Goal: Task Accomplishment & Management: Manage account settings

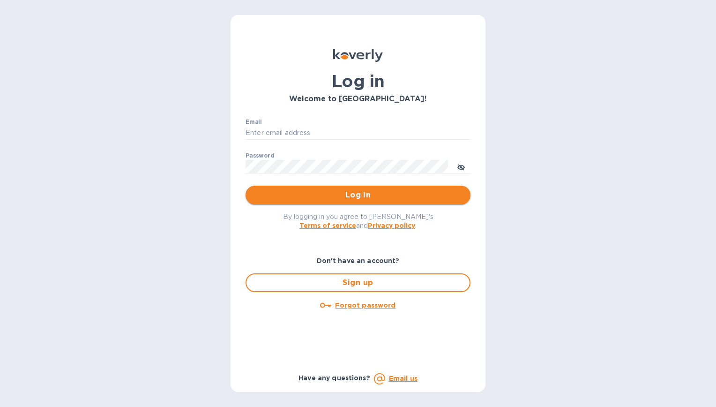
type input "[EMAIL_ADDRESS][DOMAIN_NAME]"
click at [327, 193] on span "Log in" at bounding box center [358, 194] width 210 height 11
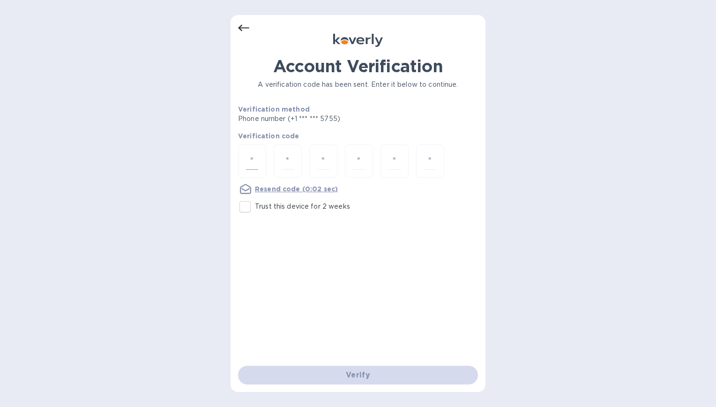
click at [252, 171] on div at bounding box center [252, 160] width 28 height 33
type input "1"
type input "0"
type input "8"
type input "2"
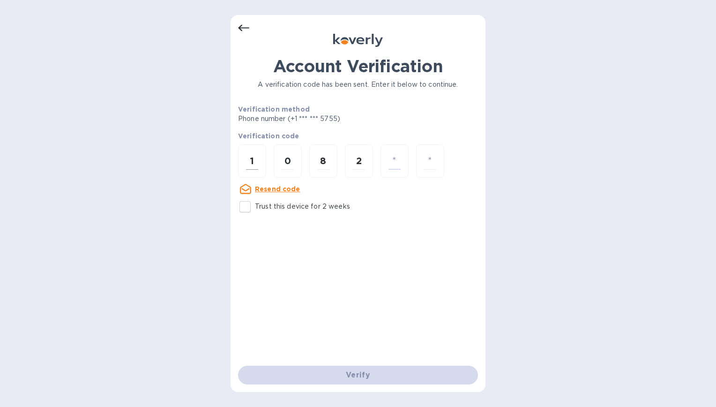
type input "1"
type input "3"
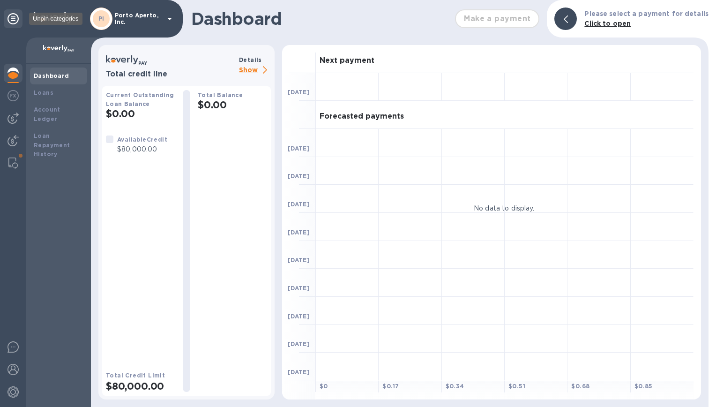
click at [10, 15] on icon at bounding box center [12, 18] width 11 height 11
click at [11, 391] on img at bounding box center [12, 391] width 11 height 11
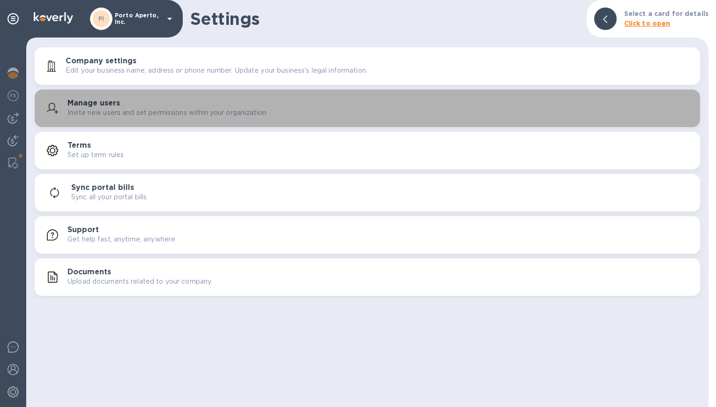
click at [122, 111] on p "Invite new users and set permissions within your organization." at bounding box center [167, 113] width 200 height 10
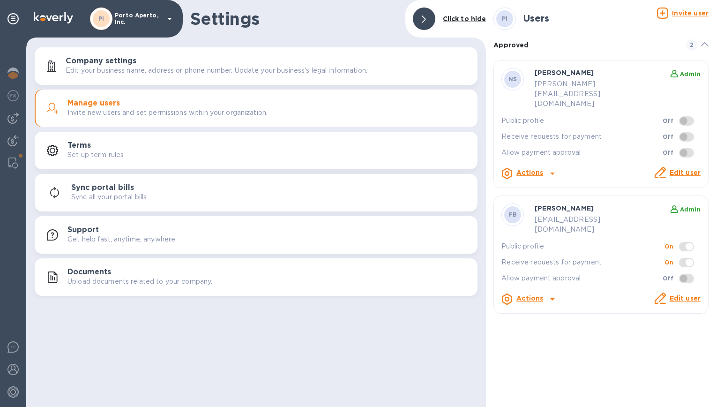
click at [688, 169] on link "Edit user" at bounding box center [684, 172] width 31 height 7
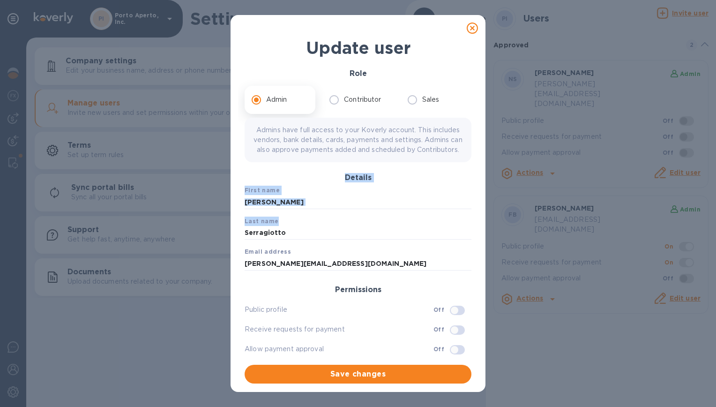
drag, startPoint x: 468, startPoint y: 167, endPoint x: 466, endPoint y: 234, distance: 67.0
click at [466, 234] on div "Update user Role Admin Contributor Sales Admins have full access to your Koverl…" at bounding box center [358, 213] width 240 height 354
click at [314, 270] on input "[PERSON_NAME][EMAIL_ADDRESS][DOMAIN_NAME]" at bounding box center [358, 263] width 227 height 14
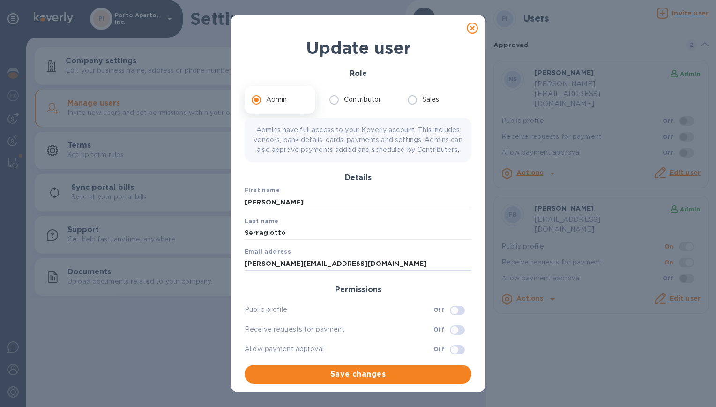
scroll to position [5, 0]
click at [467, 22] on icon at bounding box center [472, 27] width 11 height 11
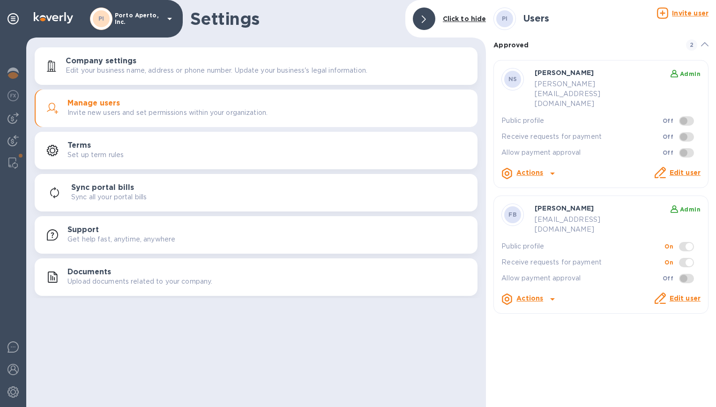
click at [547, 168] on icon at bounding box center [552, 173] width 11 height 11
click at [549, 154] on div at bounding box center [358, 203] width 716 height 407
click at [550, 172] on icon at bounding box center [552, 173] width 5 height 2
click at [541, 189] on b "Delete user" at bounding box center [546, 191] width 40 height 7
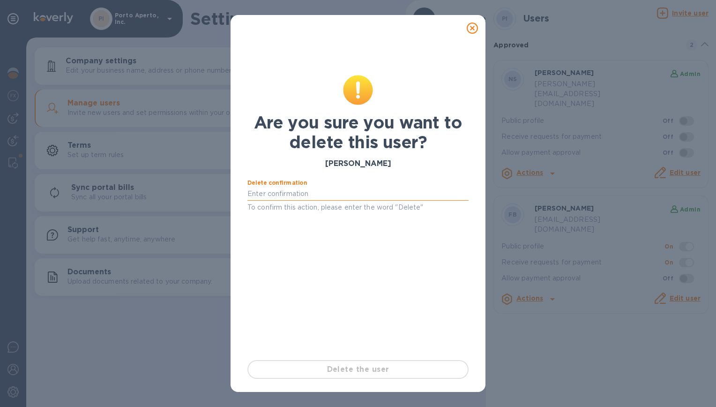
click at [361, 199] on input "text" at bounding box center [357, 194] width 221 height 14
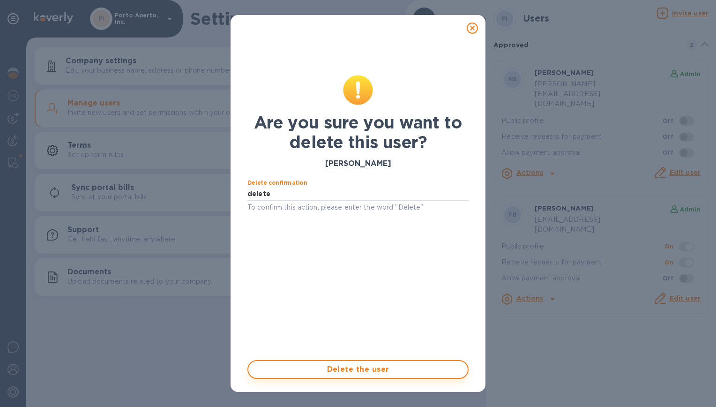
type input "delete"
click at [411, 372] on span "Delete the user" at bounding box center [358, 369] width 204 height 11
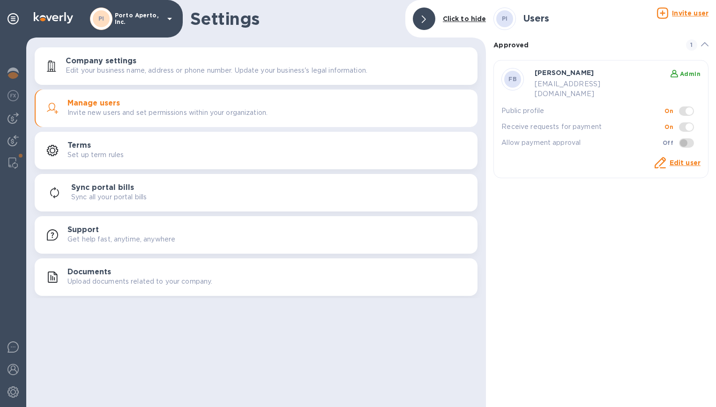
click at [680, 13] on u "Invite user" at bounding box center [690, 12] width 37 height 7
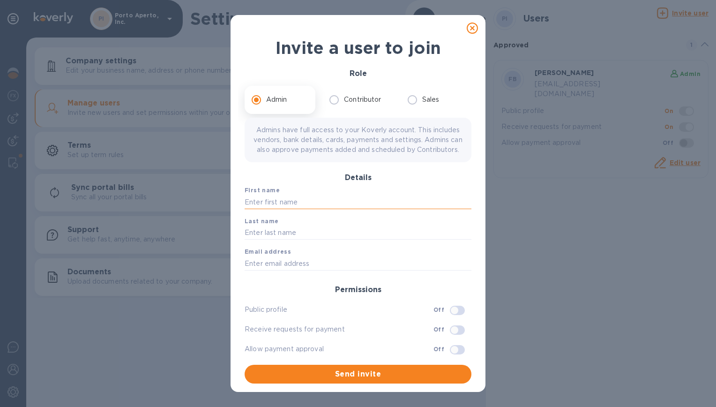
click at [301, 209] on input "text" at bounding box center [358, 202] width 227 height 14
type input "[PERSON_NAME]"
type input "Serragiotto"
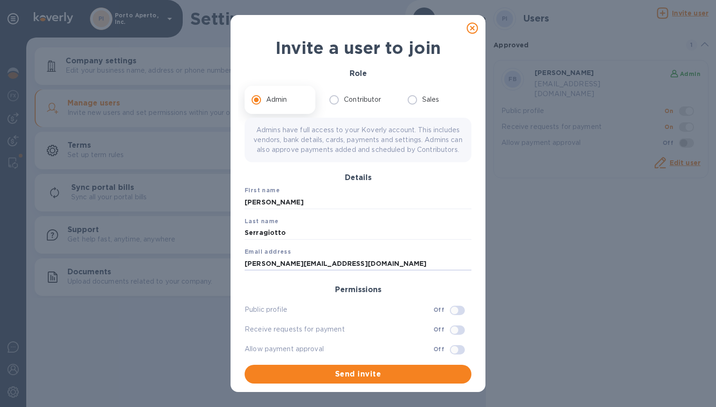
scroll to position [2, 0]
type input "[PERSON_NAME][EMAIL_ADDRESS][DOMAIN_NAME]"
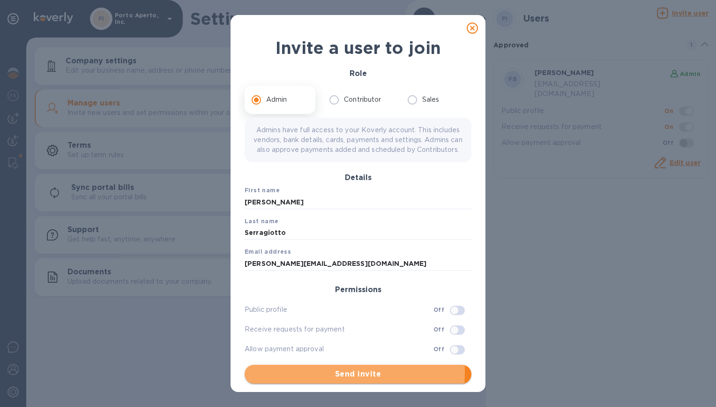
click at [341, 379] on span "Send invite" at bounding box center [358, 373] width 212 height 11
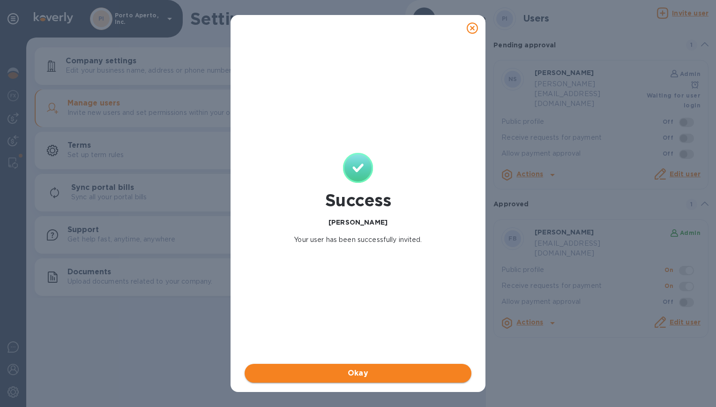
click at [380, 373] on span "Okay" at bounding box center [358, 372] width 212 height 11
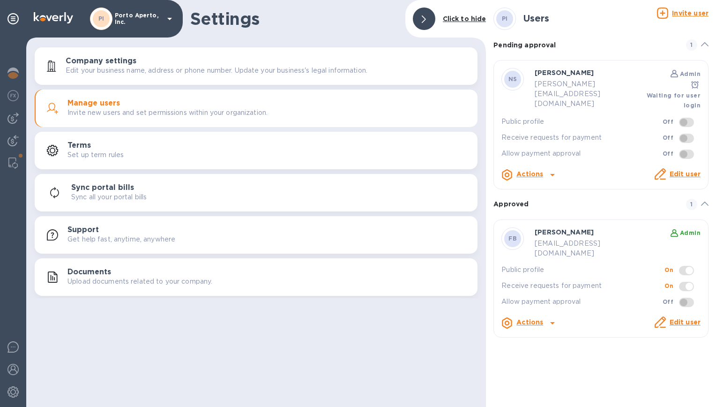
click at [543, 167] on div "Actions" at bounding box center [529, 174] width 30 height 15
click at [532, 224] on b "Delete user" at bounding box center [546, 219] width 40 height 7
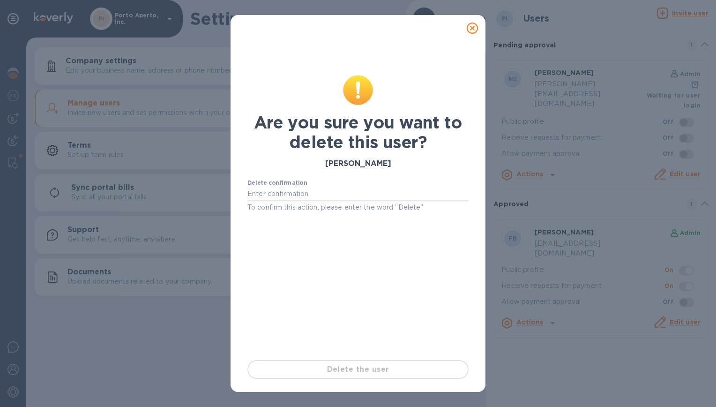
drag, startPoint x: 339, startPoint y: 186, endPoint x: 340, endPoint y: 203, distance: 17.9
click at [339, 189] on div "Delete confirmation To confirm this action, please enter the word "Delete"" at bounding box center [357, 196] width 221 height 34
click at [340, 204] on p "To confirm this action, please enter the word "Delete"" at bounding box center [357, 207] width 221 height 11
click at [343, 202] on p "To confirm this action, please enter the word "Delete"" at bounding box center [357, 207] width 221 height 11
click at [348, 193] on input "text" at bounding box center [357, 194] width 221 height 14
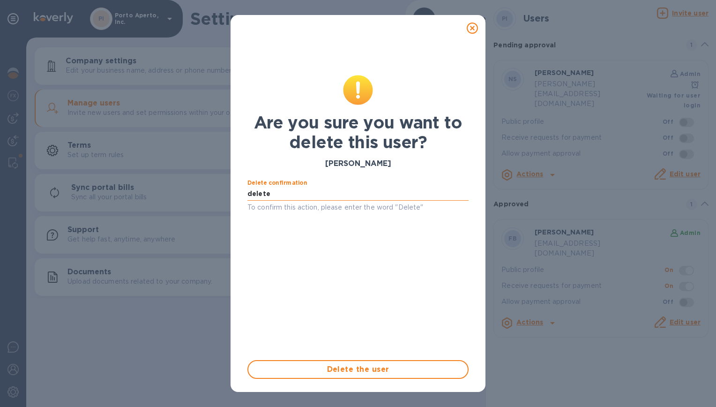
type input "delete"
click at [339, 373] on span "Delete the user" at bounding box center [358, 369] width 204 height 11
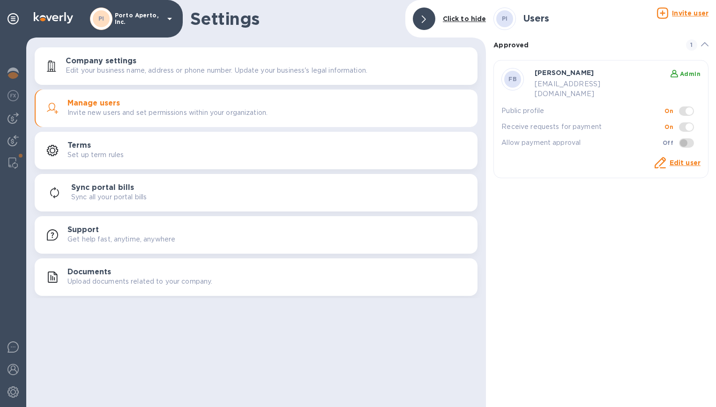
click at [688, 16] on u "Invite user" at bounding box center [690, 12] width 37 height 7
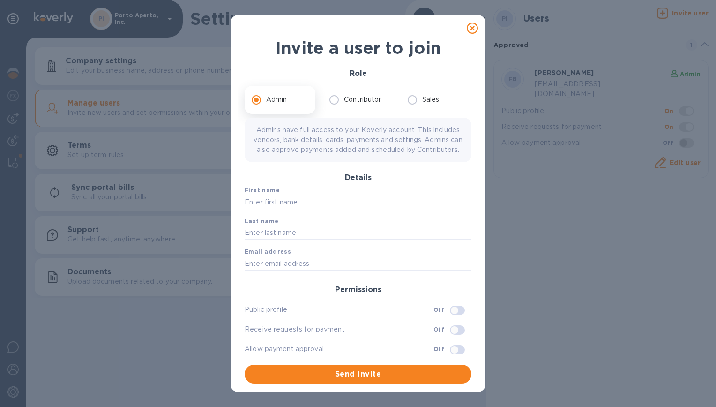
click at [317, 209] on input "text" at bounding box center [358, 202] width 227 height 14
type input "[PERSON_NAME]"
type input "Serragiotto"
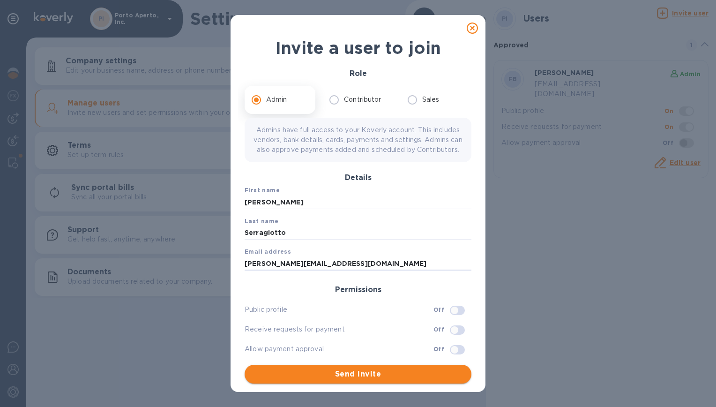
type input "[PERSON_NAME][EMAIL_ADDRESS][DOMAIN_NAME]"
click at [343, 379] on span "Send invite" at bounding box center [358, 373] width 212 height 11
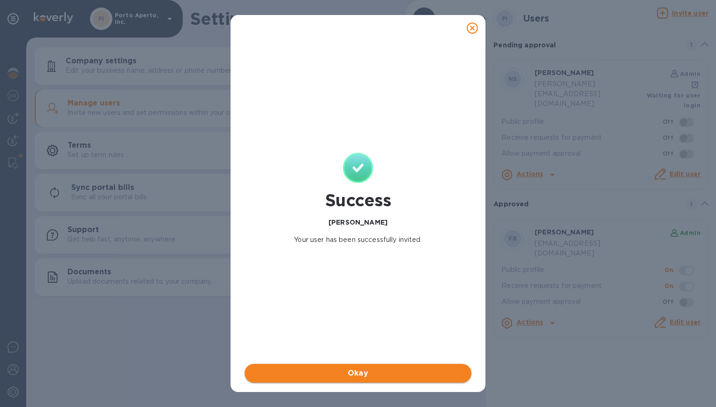
click at [340, 378] on span "Okay" at bounding box center [358, 372] width 212 height 11
